Goal: Task Accomplishment & Management: Use online tool/utility

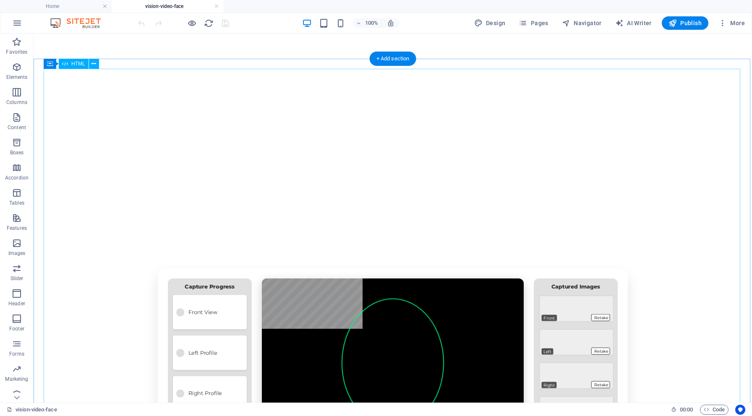
scroll to position [26, 0]
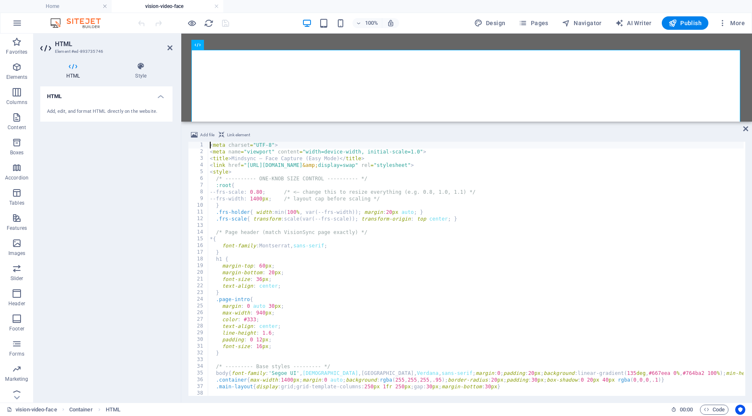
type textarea "}); </script>"
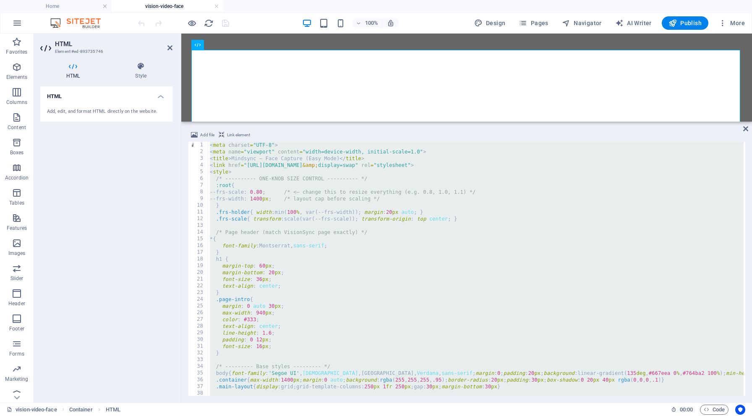
click at [166, 46] on h2 "HTML" at bounding box center [113, 44] width 117 height 8
click at [167, 45] on icon at bounding box center [169, 47] width 5 height 7
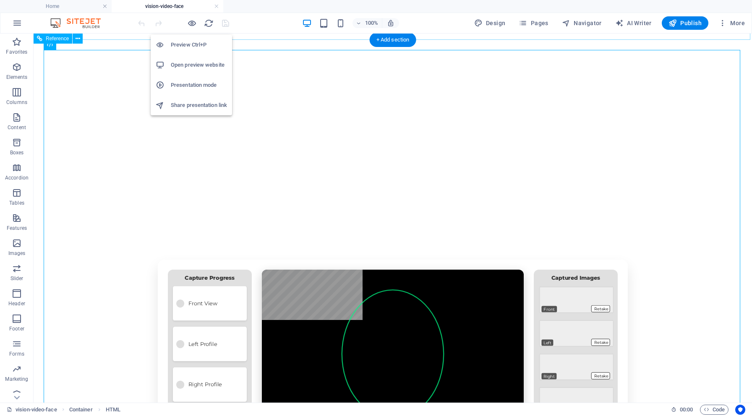
click at [191, 40] on h6 "Preview Ctrl+P" at bounding box center [199, 45] width 56 height 10
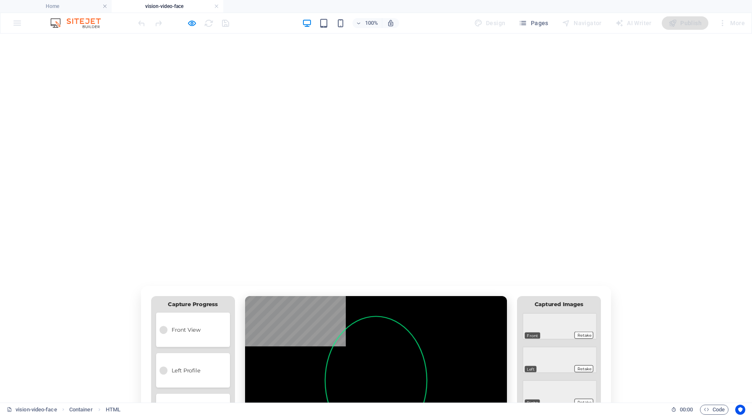
scroll to position [0, 0]
click at [50, 89] on link "Test page" at bounding box center [33, 93] width 33 height 8
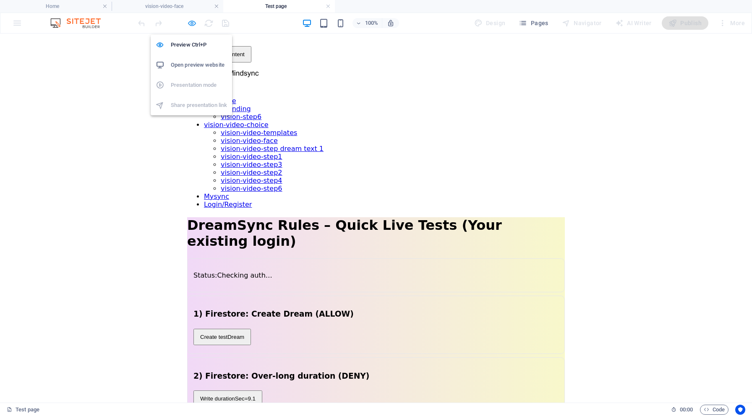
click at [190, 21] on icon "button" at bounding box center [192, 23] width 10 height 10
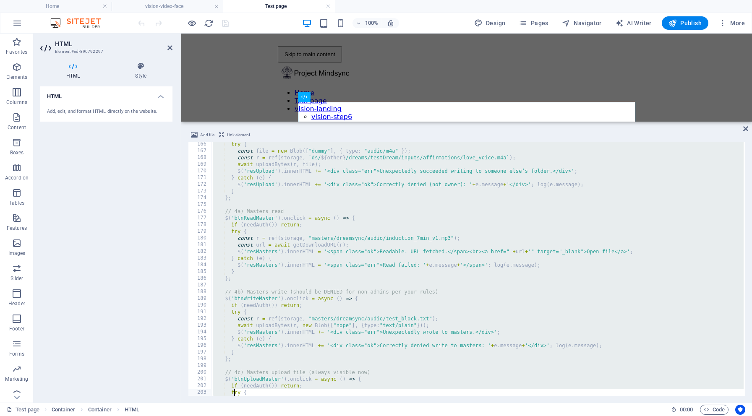
scroll to position [1196, 0]
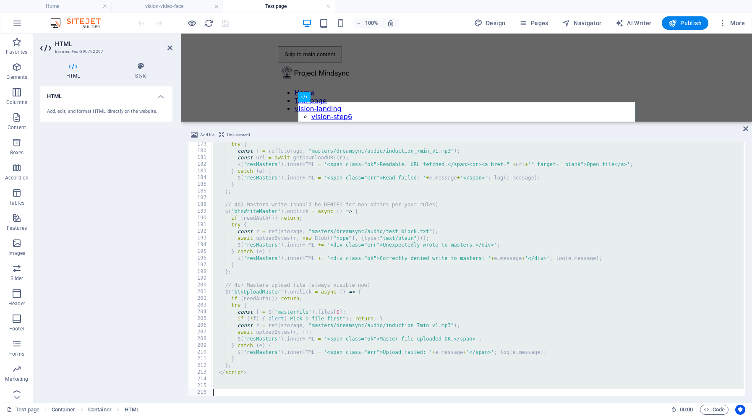
drag, startPoint x: 211, startPoint y: 145, endPoint x: 235, endPoint y: 416, distance: 272.2
click at [235, 403] on section "Favorites Elements Columns Content Boxes Accordion Tables Features Images Slide…" at bounding box center [376, 218] width 752 height 369
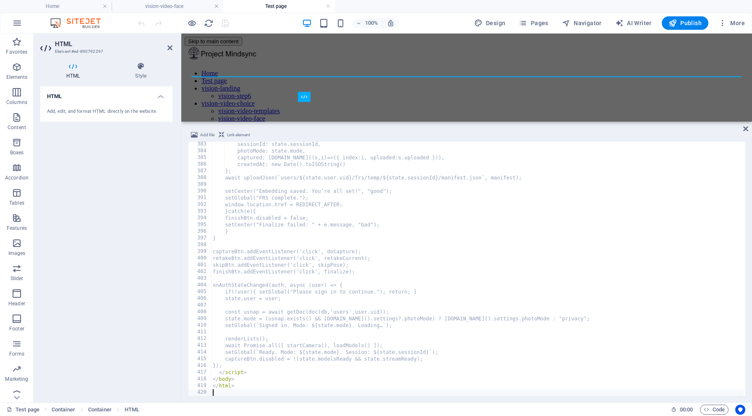
scroll to position [2565, 0]
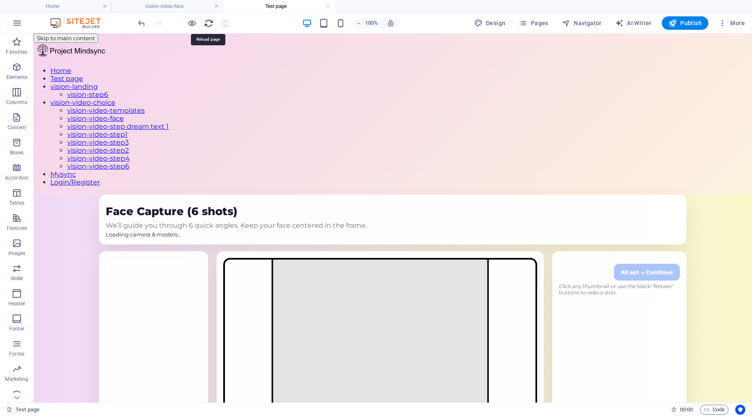
click at [210, 23] on icon "reload" at bounding box center [209, 23] width 10 height 10
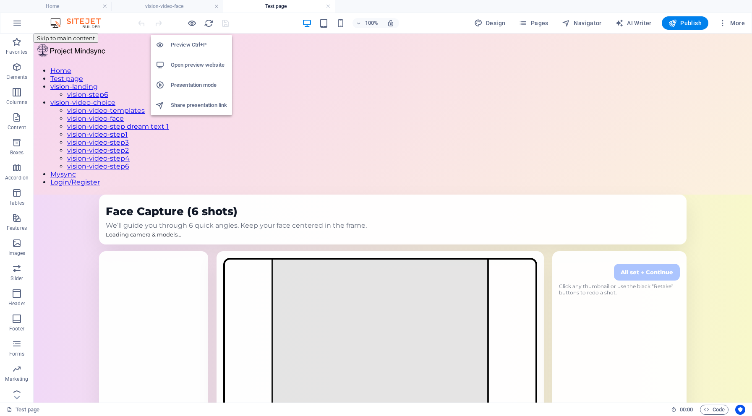
click at [192, 65] on h6 "Open preview website" at bounding box center [199, 65] width 56 height 10
